Goal: Task Accomplishment & Management: Manage account settings

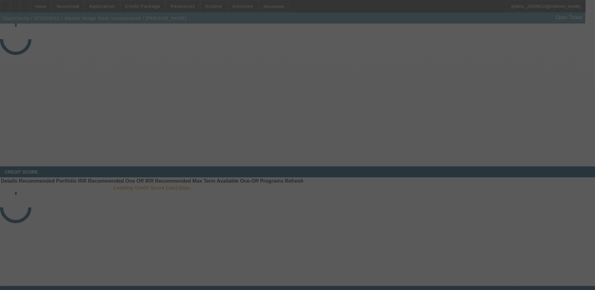
select select "4"
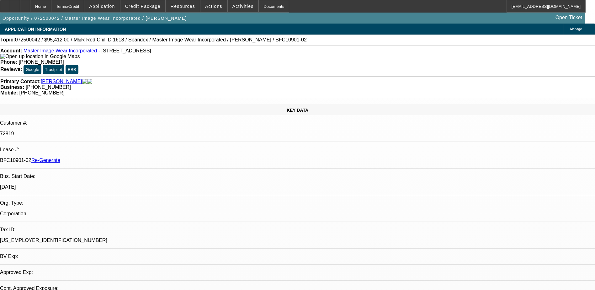
select select "0"
select select "0.1"
select select "1"
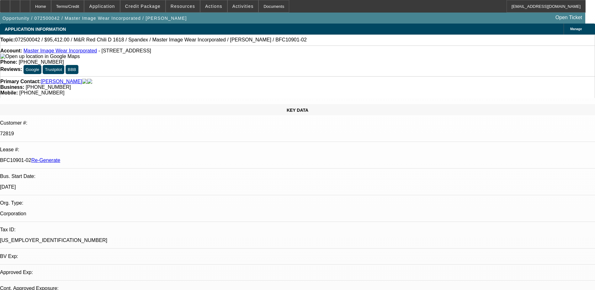
select select "4"
click at [233, 5] on span "Activities" at bounding box center [243, 6] width 21 height 5
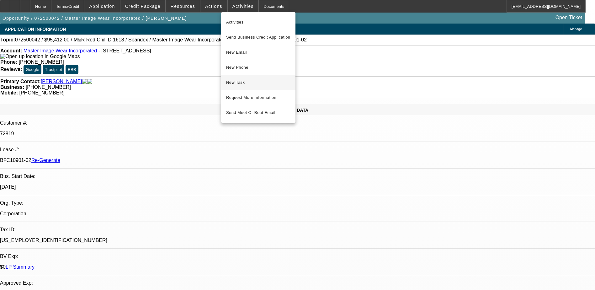
click at [238, 79] on span "New Task" at bounding box center [258, 83] width 64 height 8
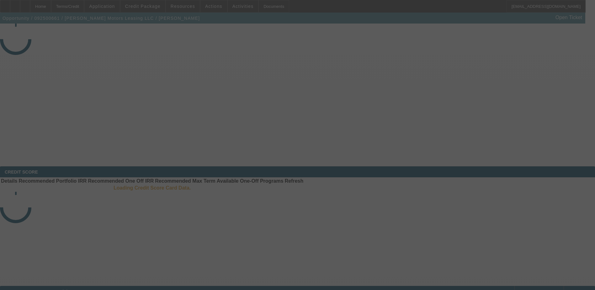
select select "4"
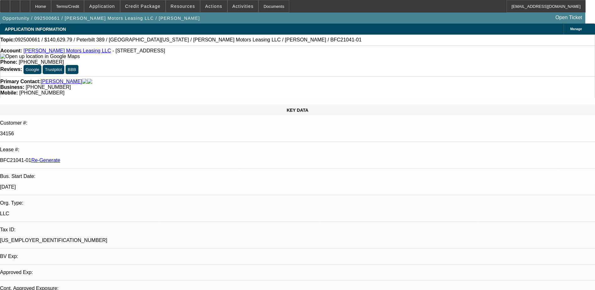
select select "0"
select select "1"
select select "2"
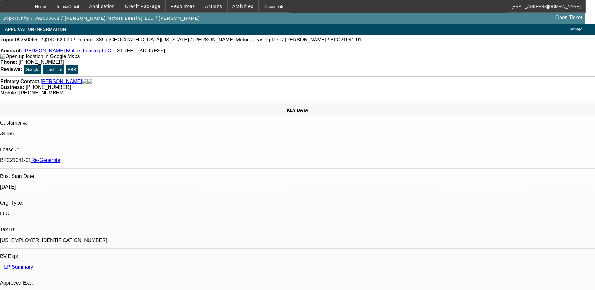
select select "6"
click at [236, 6] on span "Activities" at bounding box center [243, 6] width 21 height 5
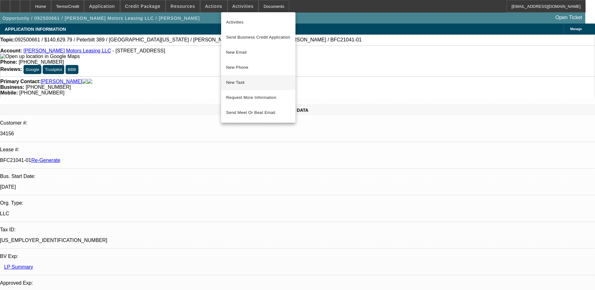
click at [245, 80] on span "New Task" at bounding box center [258, 83] width 64 height 8
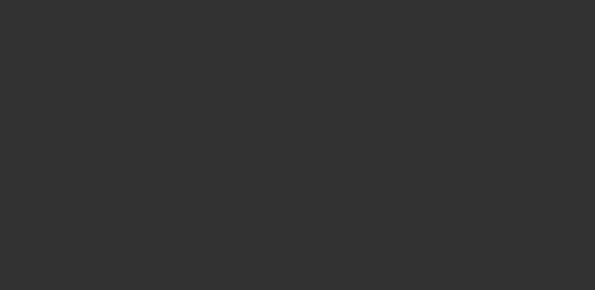
select select "3"
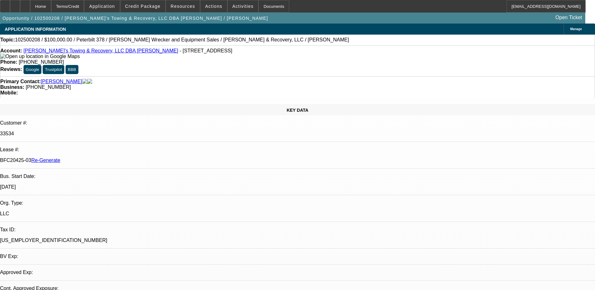
select select "0.2"
select select "2"
select select "0"
select select "1"
select select "2"
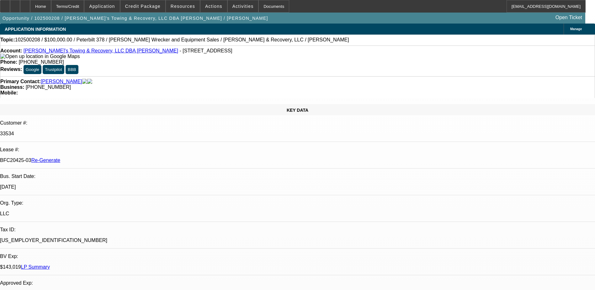
select select "6"
click at [261, 4] on div "Documents" at bounding box center [274, 6] width 31 height 13
click at [153, 4] on span "Credit Package" at bounding box center [142, 6] width 35 height 5
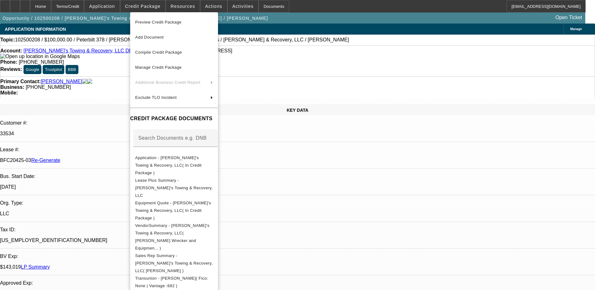
click at [212, 3] on div at bounding box center [297, 145] width 595 height 290
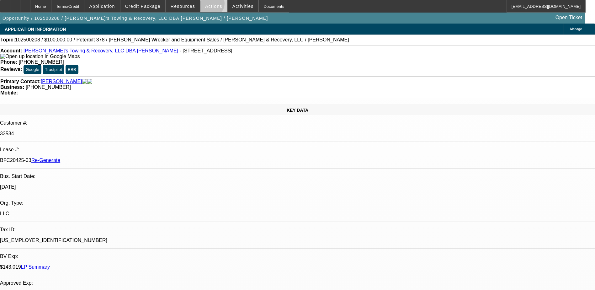
click at [208, 5] on span "Actions" at bounding box center [213, 6] width 17 height 5
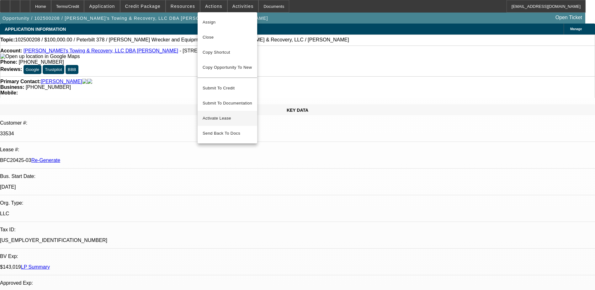
click at [218, 115] on span "Activate Lease" at bounding box center [228, 119] width 50 height 8
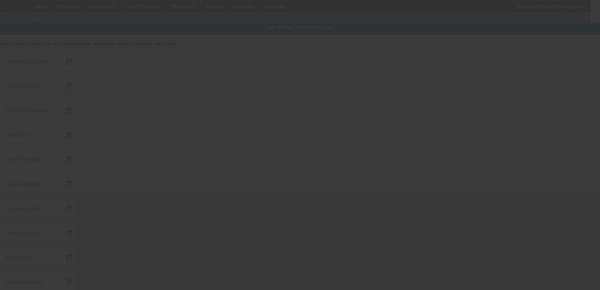
type input "10/8/2025"
type input "10/9/2025"
type input "[DATE]"
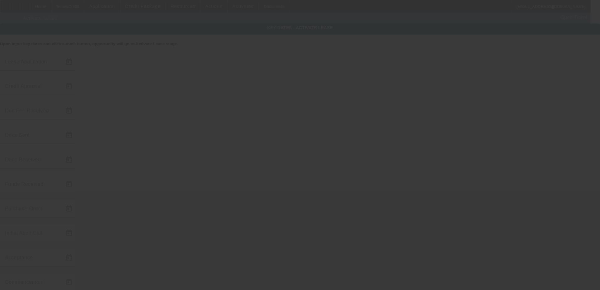
type input "10/14/2025"
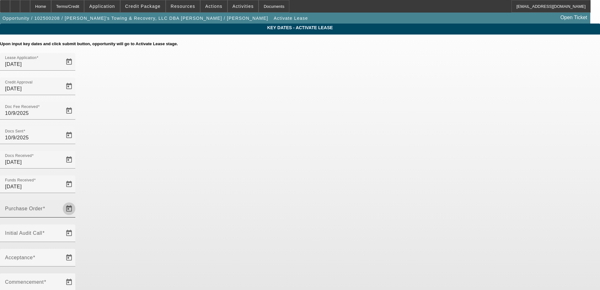
click at [77, 201] on span "Open calendar" at bounding box center [69, 208] width 15 height 15
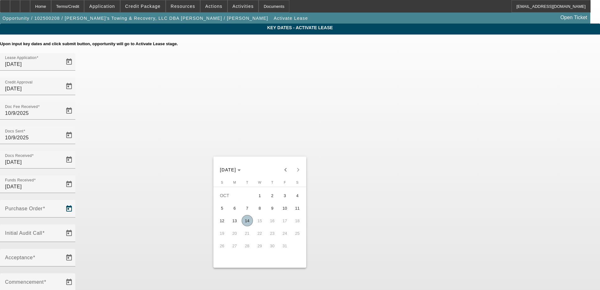
click at [248, 223] on span "14" at bounding box center [247, 220] width 11 height 11
type input "[DATE]"
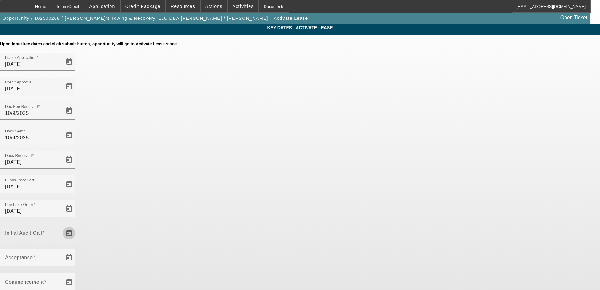
click at [77, 226] on span "Open calendar" at bounding box center [69, 233] width 15 height 15
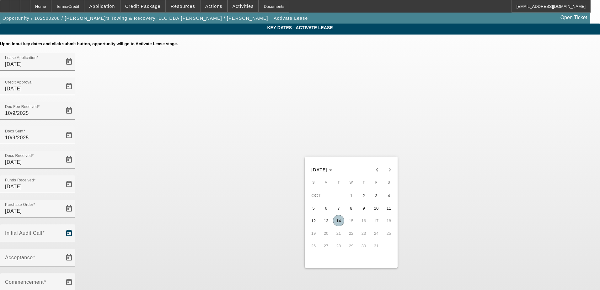
click at [340, 221] on span "14" at bounding box center [338, 220] width 11 height 11
type input "[DATE]"
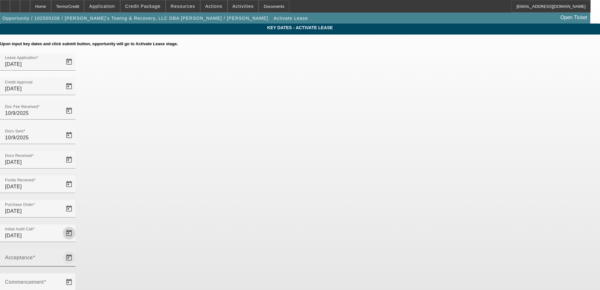
click at [77, 250] on span "Open calendar" at bounding box center [69, 257] width 15 height 15
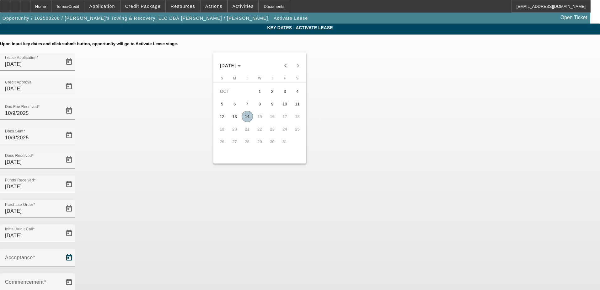
click at [250, 116] on span "14" at bounding box center [247, 116] width 11 height 11
type input "[DATE]"
type input "11/1/2025"
type input "12/1/2025"
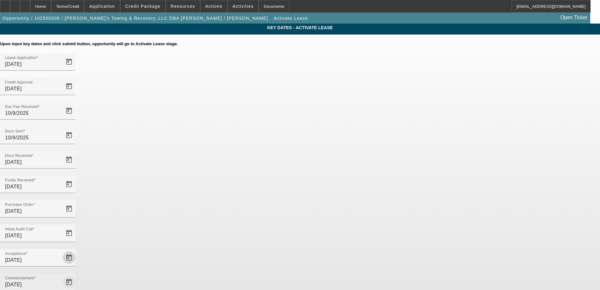
click at [77, 275] on span "Open calendar" at bounding box center [69, 282] width 15 height 15
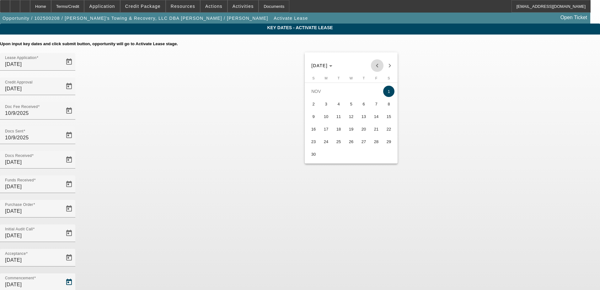
click at [378, 67] on span "Previous month" at bounding box center [377, 65] width 13 height 13
click at [348, 118] on span "15" at bounding box center [351, 116] width 11 height 11
type input "10/15/2025"
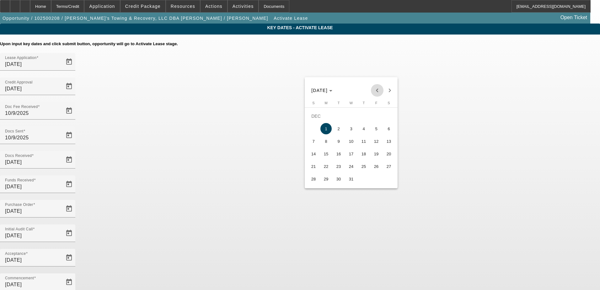
click at [376, 90] on span "Previous month" at bounding box center [377, 90] width 13 height 13
click at [389, 143] on span "15" at bounding box center [388, 141] width 11 height 11
type input "11/15/2025"
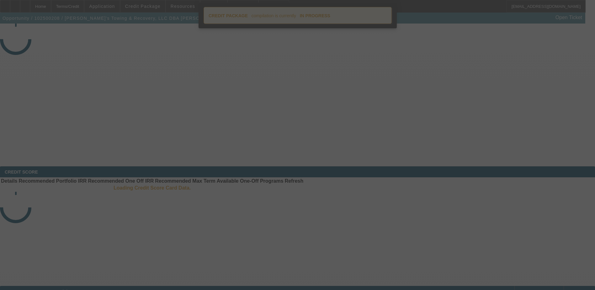
select select "4"
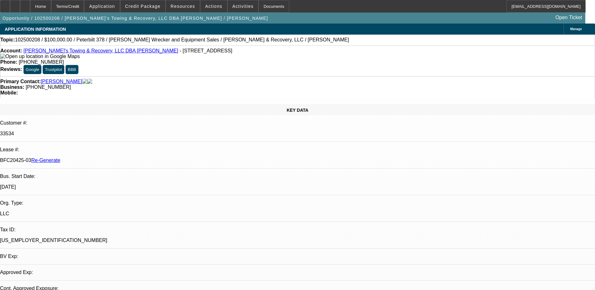
select select "0.2"
select select "2"
select select "0"
select select "6"
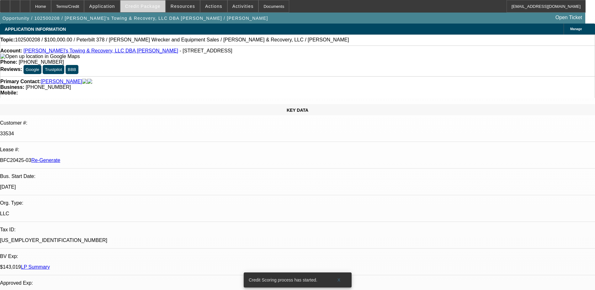
click at [153, 6] on span "Credit Package" at bounding box center [142, 6] width 35 height 5
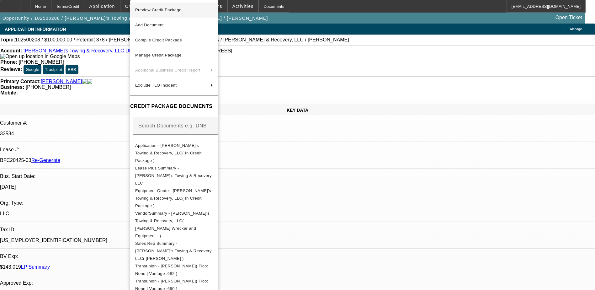
click at [157, 11] on span "Preview Credit Package" at bounding box center [158, 10] width 46 height 5
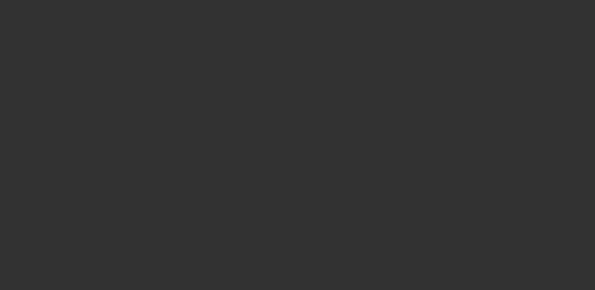
select select "4"
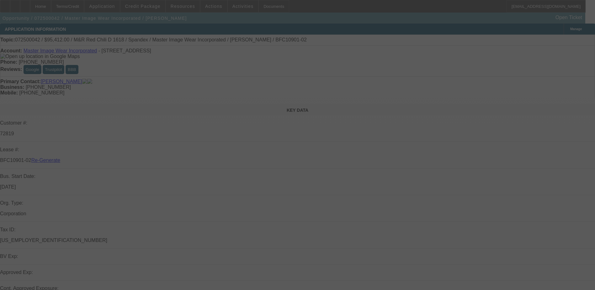
select select "0"
select select "0.1"
select select "4"
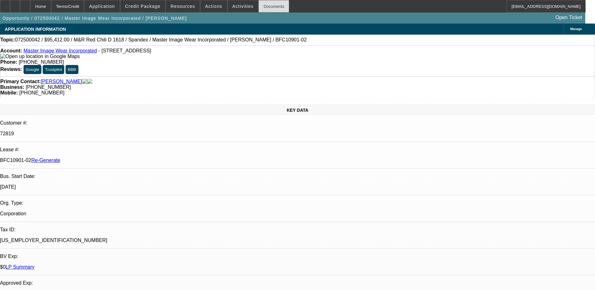
click at [264, 7] on div "Documents" at bounding box center [274, 6] width 31 height 13
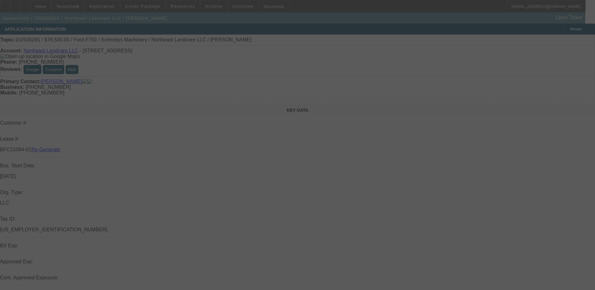
select select "3"
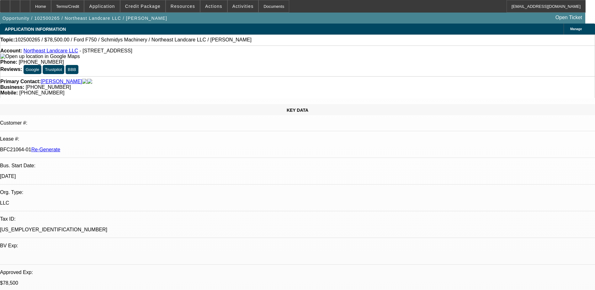
select select "0"
select select "2"
select select "0"
select select "6"
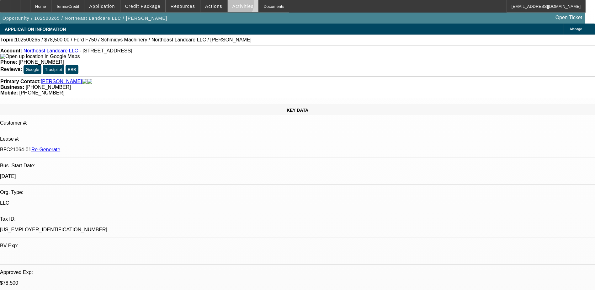
click at [233, 5] on span "Activities" at bounding box center [243, 6] width 21 height 5
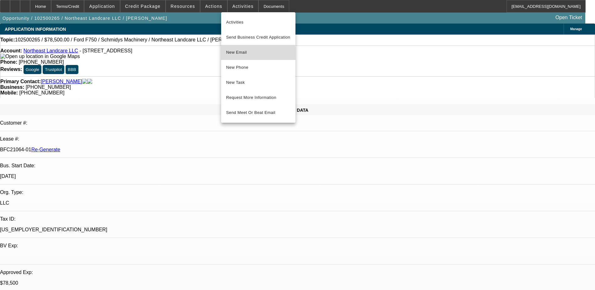
click at [235, 56] on button "New Email" at bounding box center [258, 52] width 74 height 15
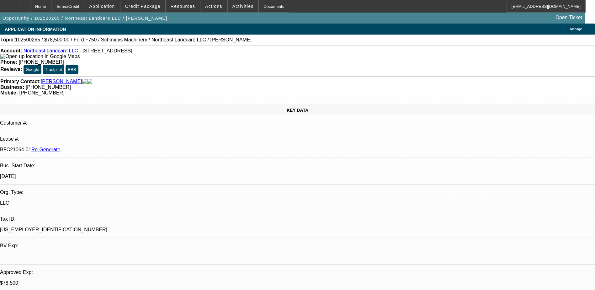
click at [32, 120] on div "Customer #:" at bounding box center [297, 123] width 595 height 6
drag, startPoint x: 74, startPoint y: 107, endPoint x: 99, endPoint y: 105, distance: 24.8
click at [99, 147] on p "BFC21064-01 Re-Generate" at bounding box center [297, 150] width 595 height 6
copy p "BFC21064-01"
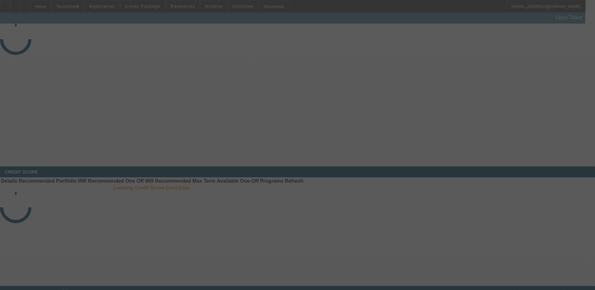
select select "3"
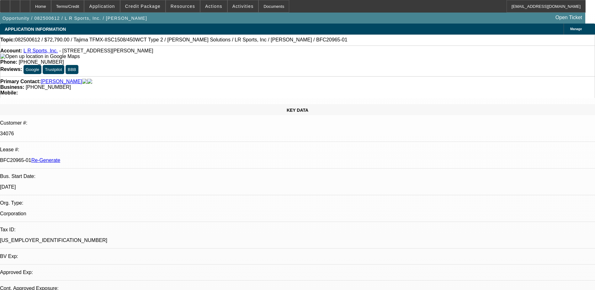
select select "0"
select select "2"
select select "0"
select select "6"
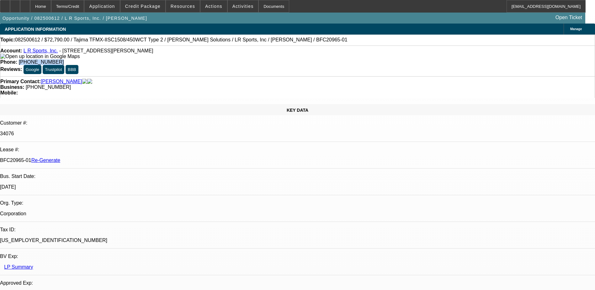
drag, startPoint x: 248, startPoint y: 51, endPoint x: 218, endPoint y: 55, distance: 29.8
click at [218, 59] on div "Phone: [PHONE_NUMBER]" at bounding box center [297, 62] width 595 height 6
copy span "[PHONE_NUMBER]"
click at [205, 5] on span "Actions" at bounding box center [213, 6] width 17 height 5
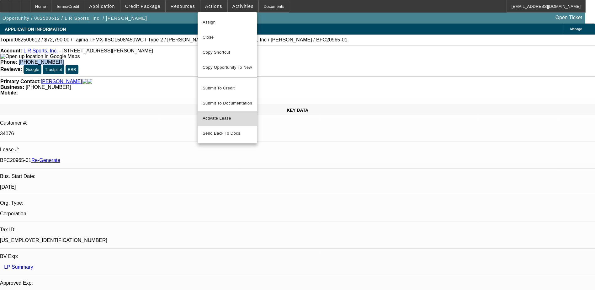
click at [218, 116] on span "Activate Lease" at bounding box center [228, 119] width 50 height 8
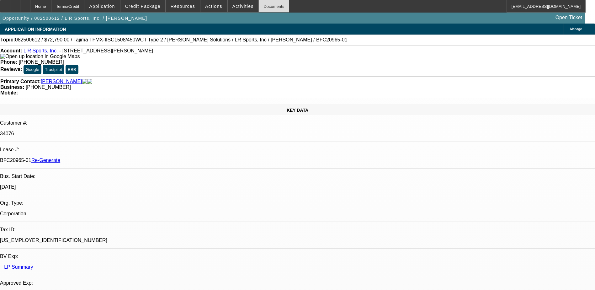
click at [264, 4] on div "Documents" at bounding box center [274, 6] width 31 height 13
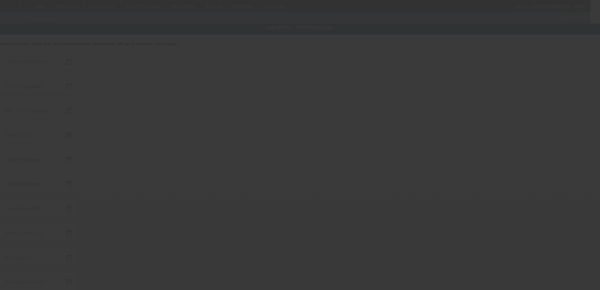
type input "8/22/2025"
type input "8/25/2025"
type input "8/27/2025"
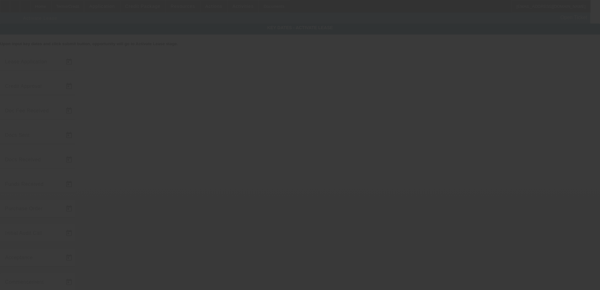
type input "8/27/2025"
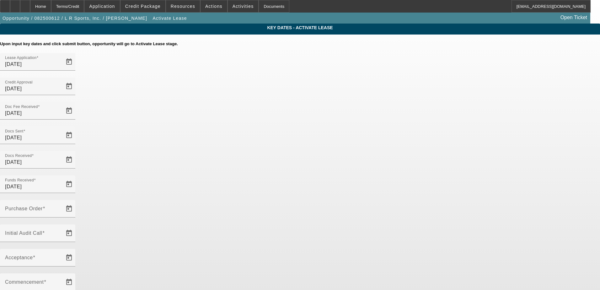
click at [492, 129] on app-key-dates "Key Dates - Activate Lease Upon input key dates and click submit button, opport…" at bounding box center [300, 216] width 600 height 385
click at [77, 201] on span "Open calendar" at bounding box center [69, 208] width 15 height 15
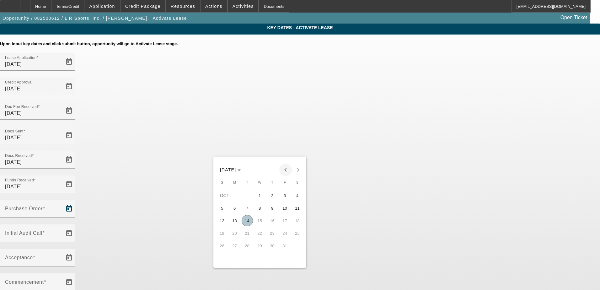
click at [287, 170] on span "Previous month" at bounding box center [285, 170] width 13 height 13
click at [300, 168] on span "Next month" at bounding box center [298, 170] width 13 height 13
click at [264, 247] on span "27" at bounding box center [259, 245] width 11 height 11
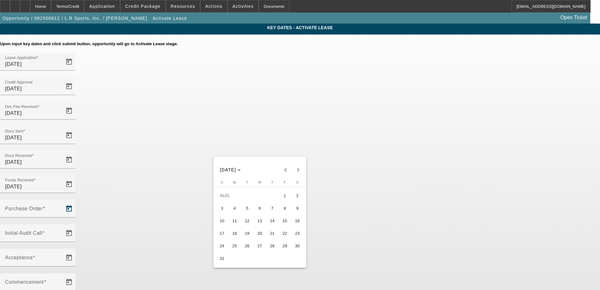
type input "8/27/2025"
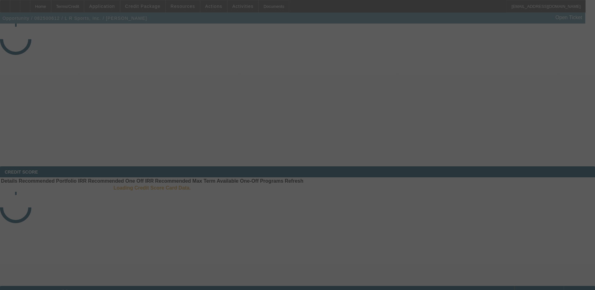
select select "3"
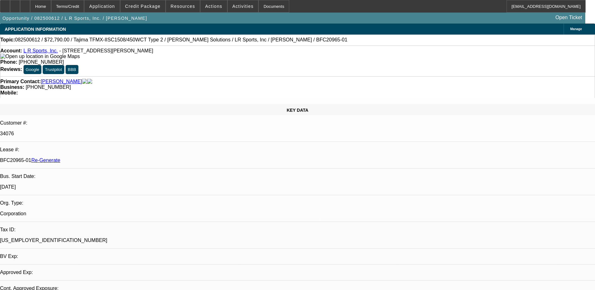
select select "0"
select select "2"
select select "0"
select select "6"
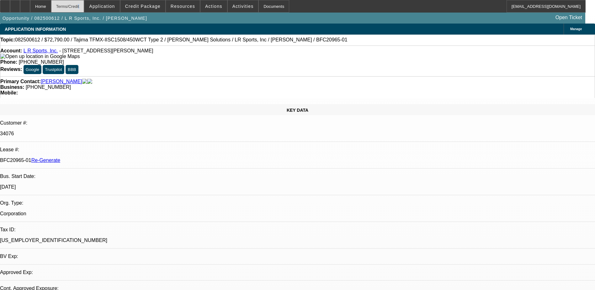
click at [82, 5] on div "Terms/Credit" at bounding box center [67, 6] width 33 height 13
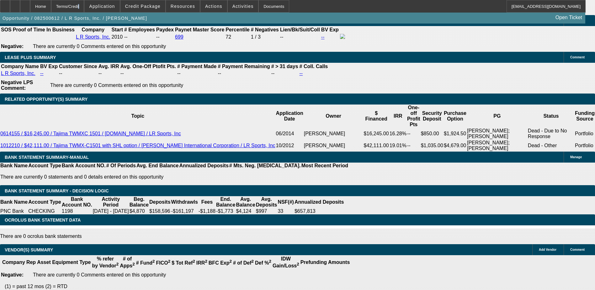
scroll to position [1075, 0]
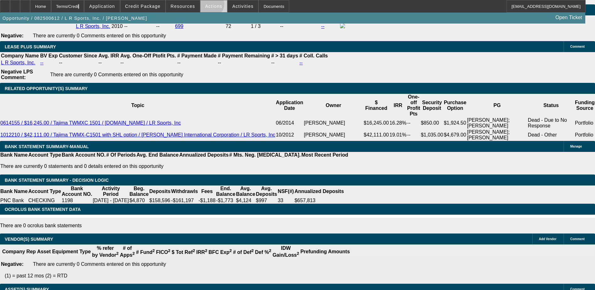
click at [208, 6] on span "Actions" at bounding box center [213, 6] width 17 height 5
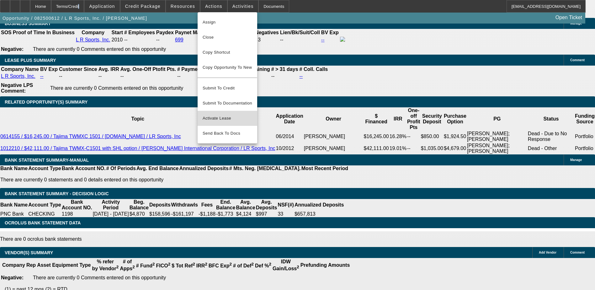
click at [218, 111] on button "Activate Lease" at bounding box center [228, 118] width 60 height 15
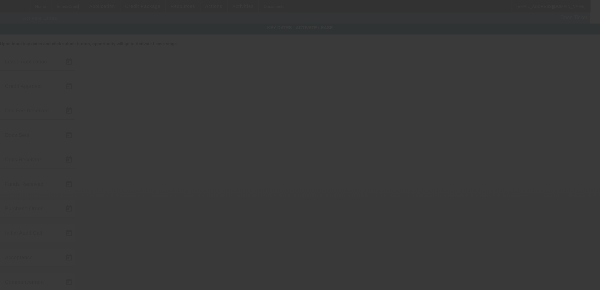
type input "8/22/2025"
type input "8/25/2025"
type input "8/27/2025"
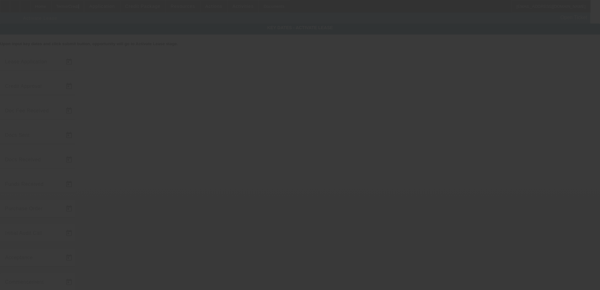
type input "8/27/2025"
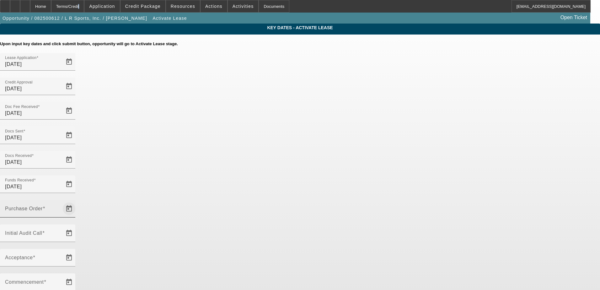
click at [77, 201] on span "Open calendar" at bounding box center [69, 208] width 15 height 15
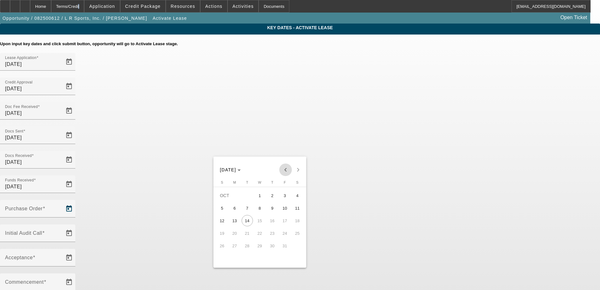
click at [284, 166] on span "Previous month" at bounding box center [285, 170] width 13 height 13
click at [261, 248] on span "27" at bounding box center [259, 245] width 11 height 11
type input "8/27/2025"
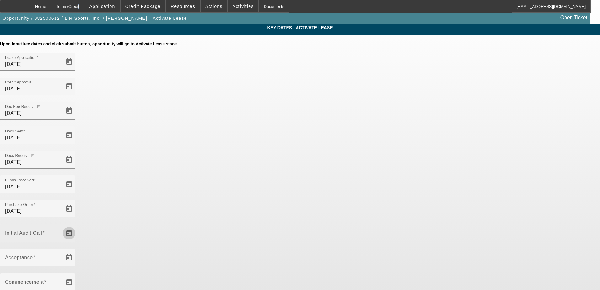
click at [77, 226] on span "Open calendar" at bounding box center [69, 233] width 15 height 15
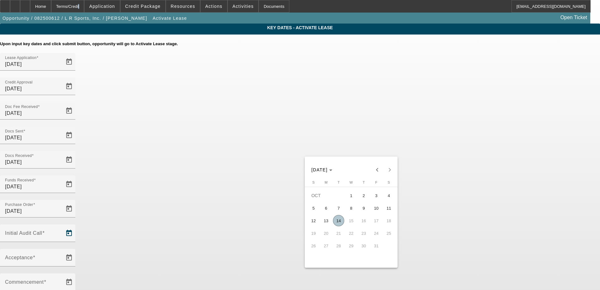
click at [337, 224] on span "14" at bounding box center [338, 220] width 11 height 11
type input "[DATE]"
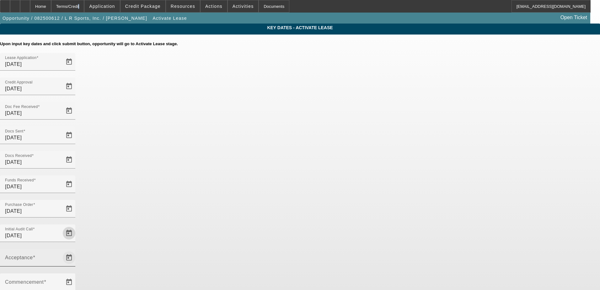
click at [77, 250] on span "Open calendar" at bounding box center [69, 257] width 15 height 15
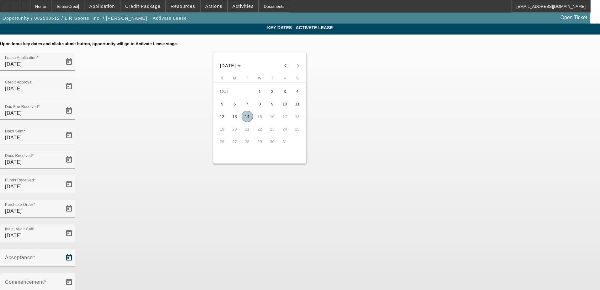
click at [246, 118] on span "14" at bounding box center [247, 116] width 11 height 11
type input "[DATE]"
type input "11/1/2025"
type input "12/1/2025"
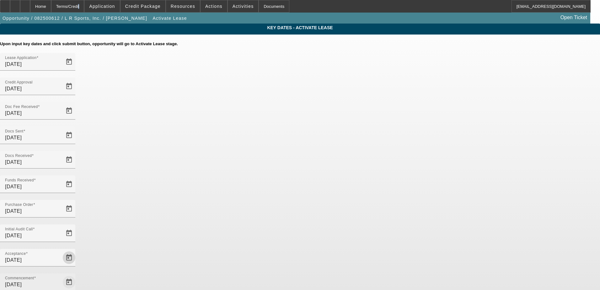
click at [77, 275] on span "Open calendar" at bounding box center [69, 282] width 15 height 15
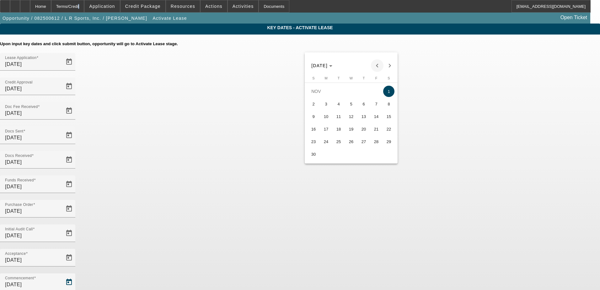
click at [378, 66] on span "Previous month" at bounding box center [377, 65] width 13 height 13
click at [352, 120] on span "15" at bounding box center [351, 116] width 11 height 11
type input "10/15/2025"
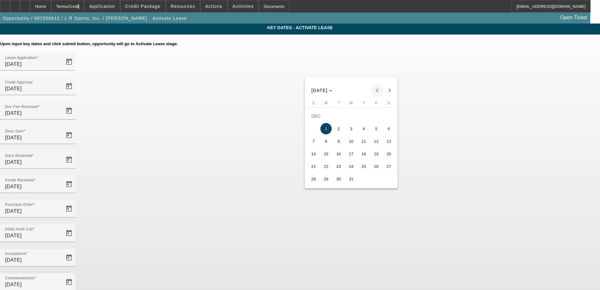
click at [378, 89] on span "Previous month" at bounding box center [377, 90] width 13 height 13
click at [393, 144] on span "15" at bounding box center [388, 141] width 11 height 11
type input "11/15/2025"
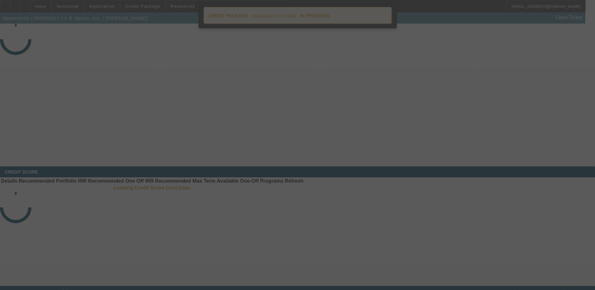
select select "4"
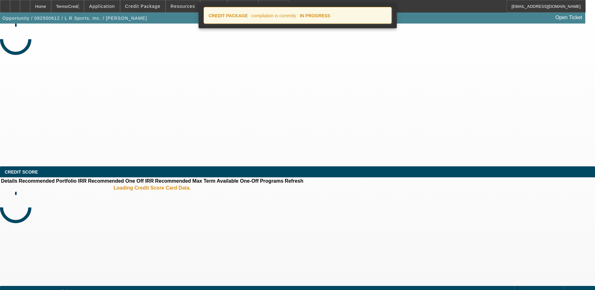
select select "0"
select select "2"
select select "0"
select select "6"
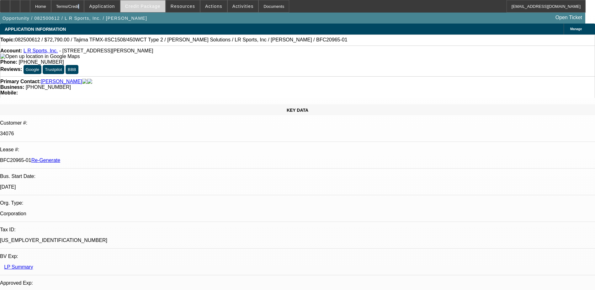
click at [148, 3] on span at bounding box center [143, 6] width 45 height 15
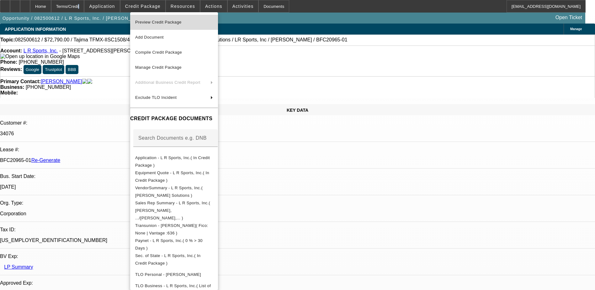
click at [152, 20] on span "Preview Credit Package" at bounding box center [158, 22] width 46 height 5
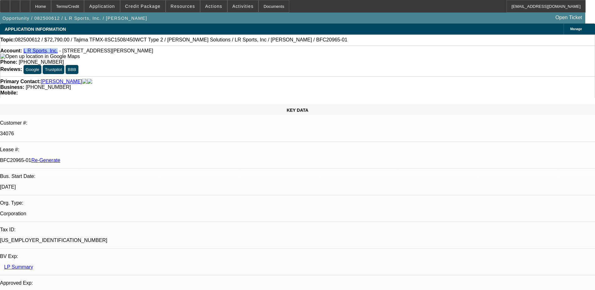
drag, startPoint x: 57, startPoint y: 54, endPoint x: 29, endPoint y: 54, distance: 28.3
click at [29, 54] on div "Account: L R Sports, Inc. - 7100 Allen Rd, Allen Park, MI 48101" at bounding box center [297, 53] width 595 height 11
copy link "L R Sports, Inc."
drag, startPoint x: 73, startPoint y: 106, endPoint x: 100, endPoint y: 105, distance: 27.0
click at [100, 158] on div "BFC20965-01 Re-Generate" at bounding box center [297, 161] width 595 height 6
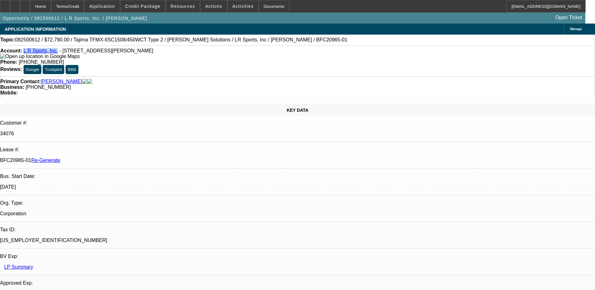
copy p "BFC20965-01"
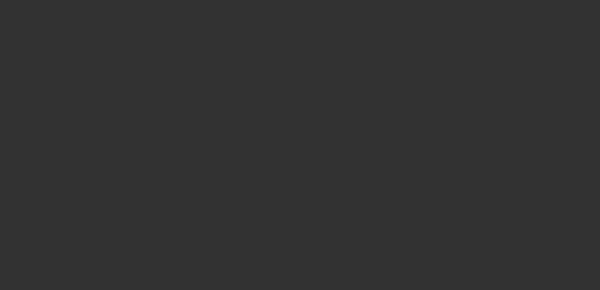
select select "3"
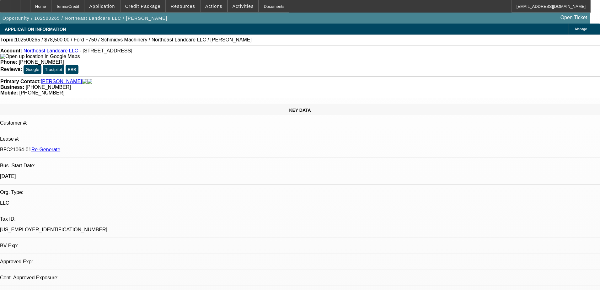
select select "0"
select select "2"
select select "0"
select select "6"
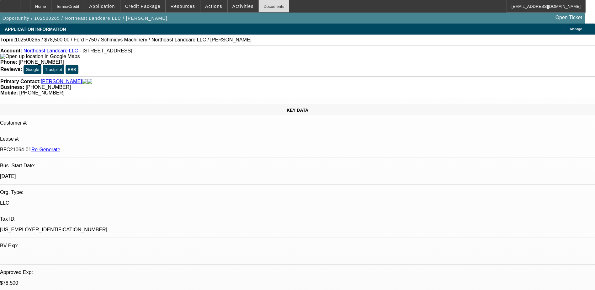
click at [266, 11] on div "Documents" at bounding box center [274, 6] width 31 height 13
click at [146, 5] on span "Credit Package" at bounding box center [142, 6] width 35 height 5
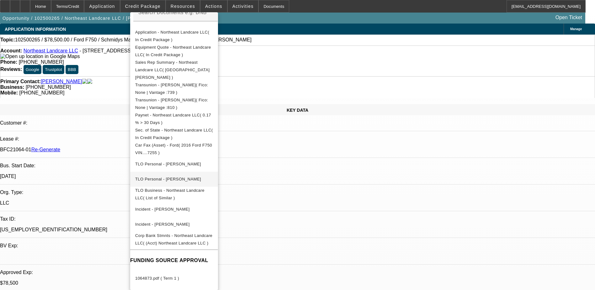
scroll to position [127, 0]
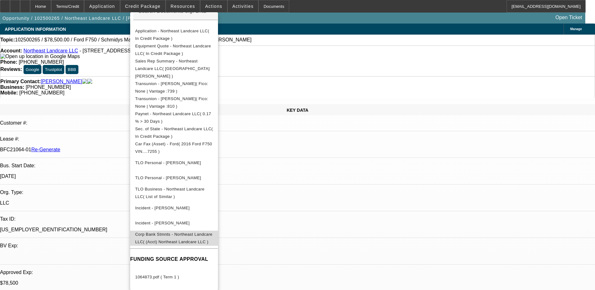
click at [213, 232] on span "Corp Bank Stmnts - Northeast Landcare LLC( (Acct) Northeast Landcare LLC )" at bounding box center [173, 238] width 77 height 12
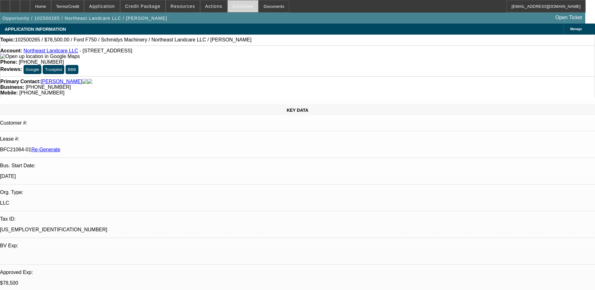
click at [234, 6] on span "Activities" at bounding box center [243, 6] width 21 height 5
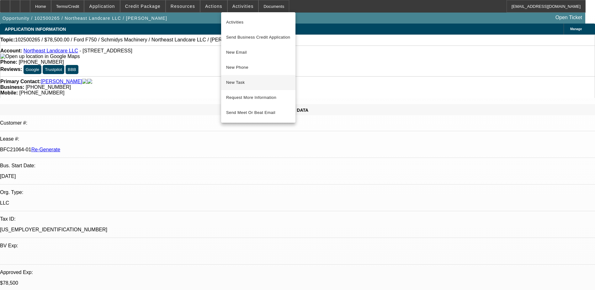
click at [245, 83] on span "New Task" at bounding box center [258, 83] width 64 height 8
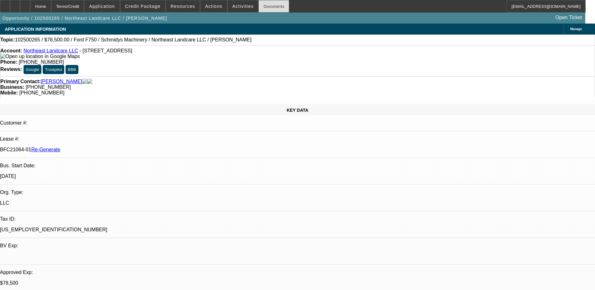
click at [266, 8] on div "Documents" at bounding box center [274, 6] width 31 height 13
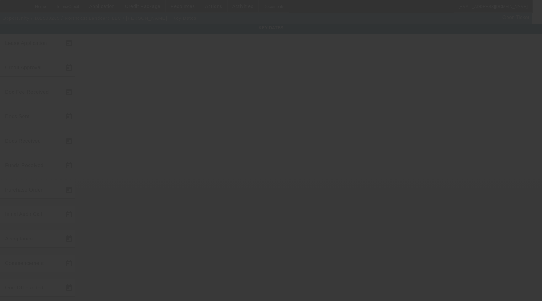
type input "[DATE]"
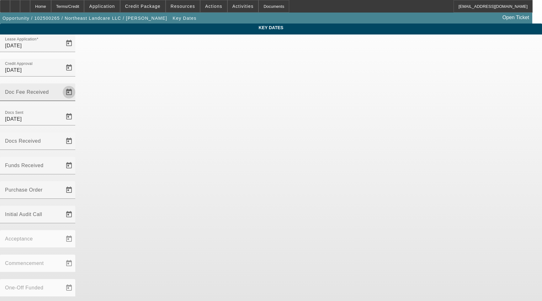
click at [77, 85] on span "Open calendar" at bounding box center [69, 92] width 15 height 15
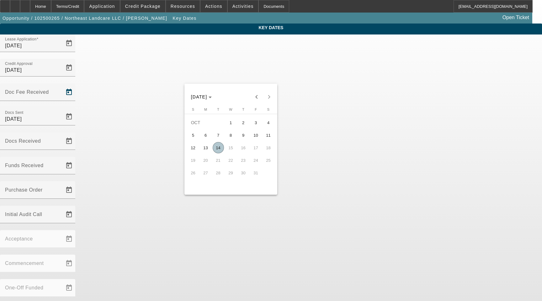
click at [218, 153] on span "14" at bounding box center [218, 147] width 11 height 11
type input "[DATE]"
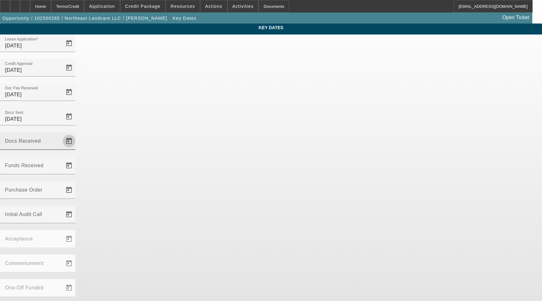
click at [77, 134] on span "Open calendar" at bounding box center [69, 141] width 15 height 15
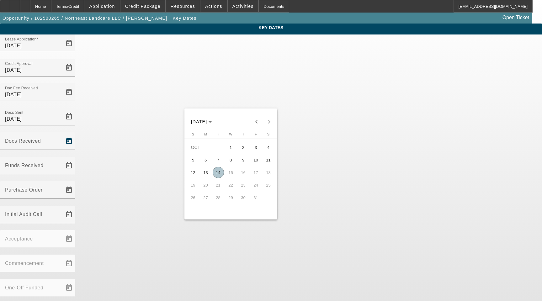
click at [219, 173] on span "14" at bounding box center [218, 172] width 11 height 11
type input "[DATE]"
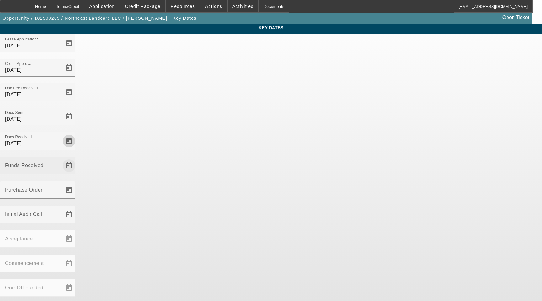
click at [77, 158] on span "Open calendar" at bounding box center [69, 165] width 15 height 15
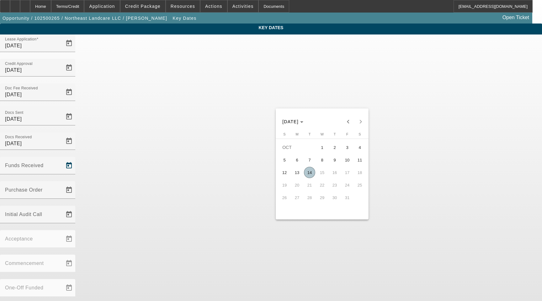
click at [311, 175] on span "14" at bounding box center [309, 172] width 11 height 11
type input "[DATE]"
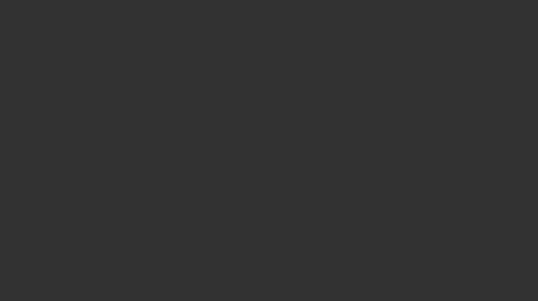
select select "3"
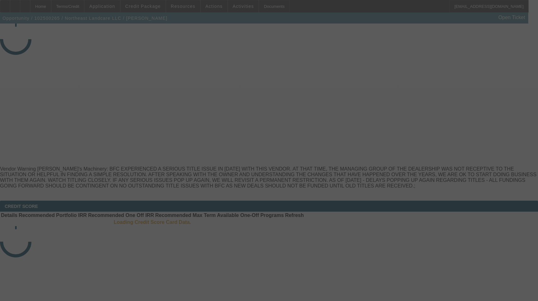
select select "0"
